Goal: Task Accomplishment & Management: Use online tool/utility

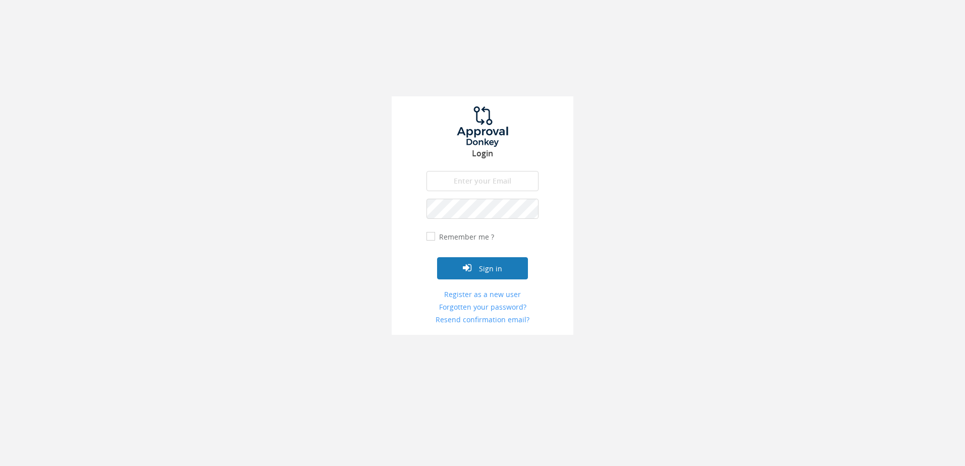
type input "[PERSON_NAME][EMAIL_ADDRESS][DOMAIN_NAME]"
click at [493, 271] on button "Sign in" at bounding box center [482, 268] width 91 height 22
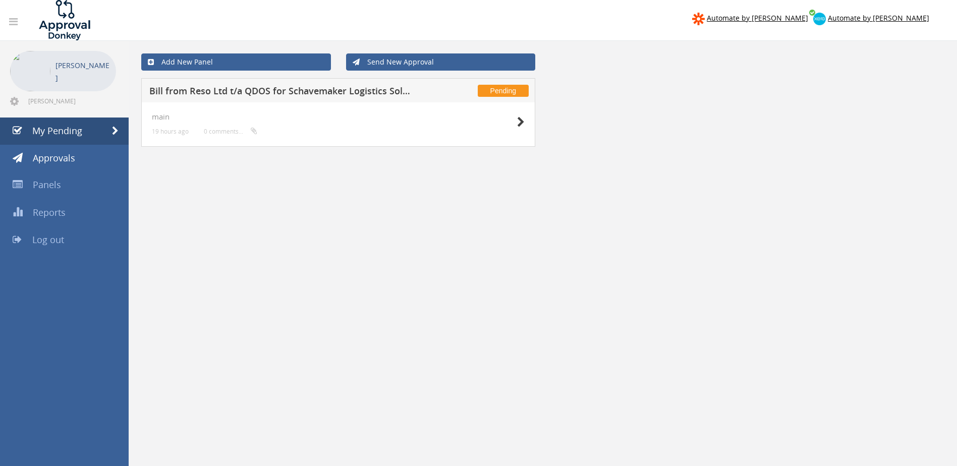
click at [268, 93] on h5 "Bill from Reso Ltd t/a QDOS for Schavemaker Logistics Solutions" at bounding box center [281, 92] width 264 height 13
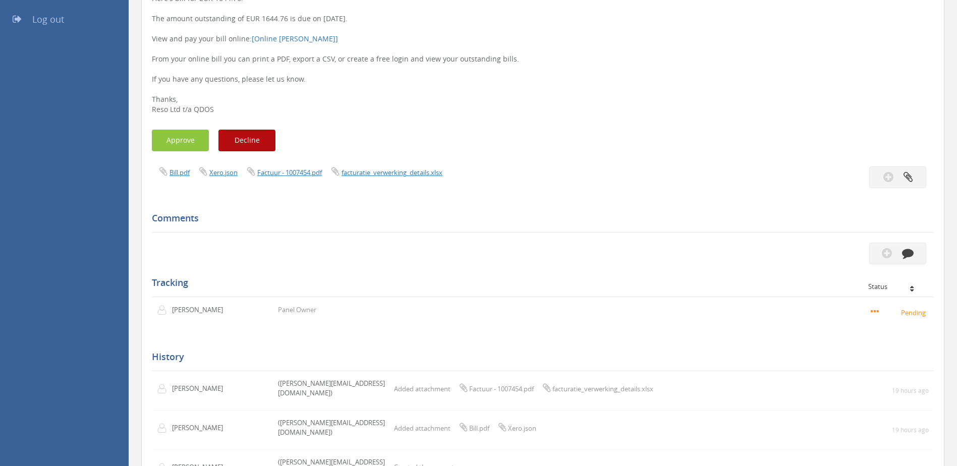
scroll to position [285, 0]
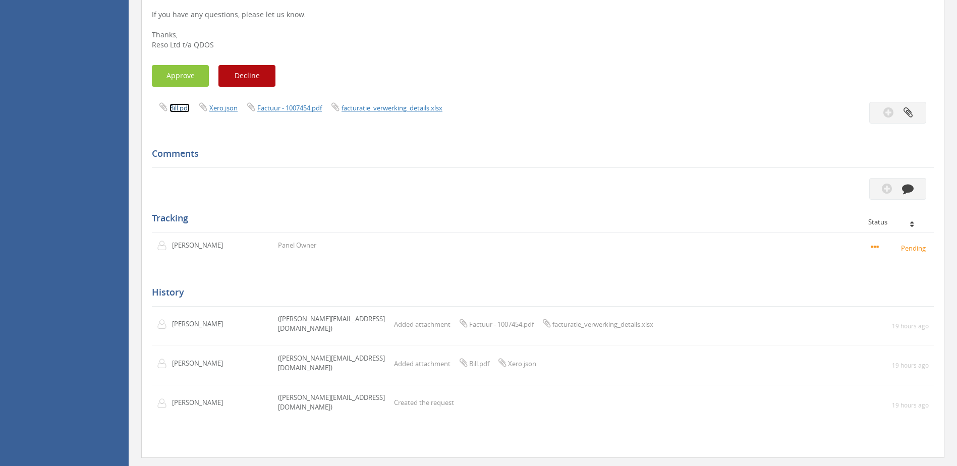
click at [176, 107] on link "Bill.pdf" at bounding box center [180, 107] width 20 height 9
click at [605, 188] on div "Tracking Status graham smith" at bounding box center [543, 222] width 782 height 79
click at [378, 108] on link "facturatie_verwerking_details.xlsx" at bounding box center [392, 107] width 101 height 9
click at [172, 82] on button "Approve" at bounding box center [180, 76] width 57 height 22
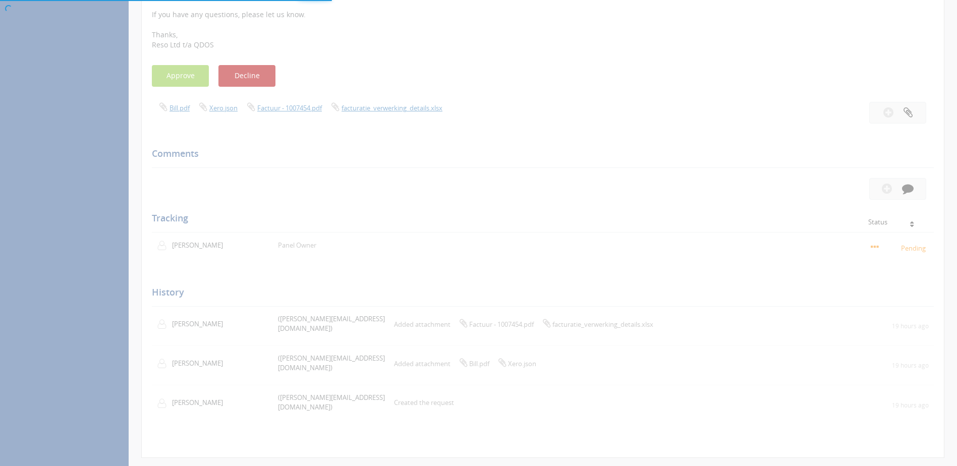
scroll to position [41, 0]
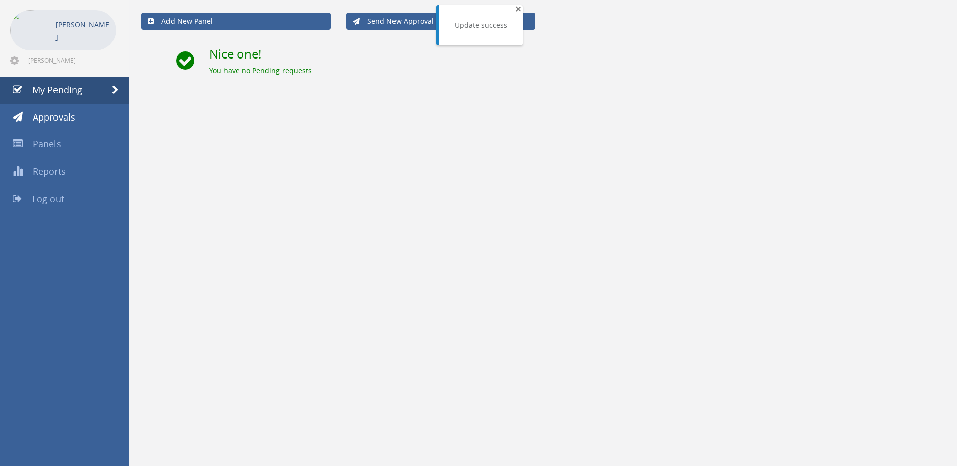
click at [516, 6] on span "×" at bounding box center [518, 9] width 6 height 14
